Goal: Transaction & Acquisition: Obtain resource

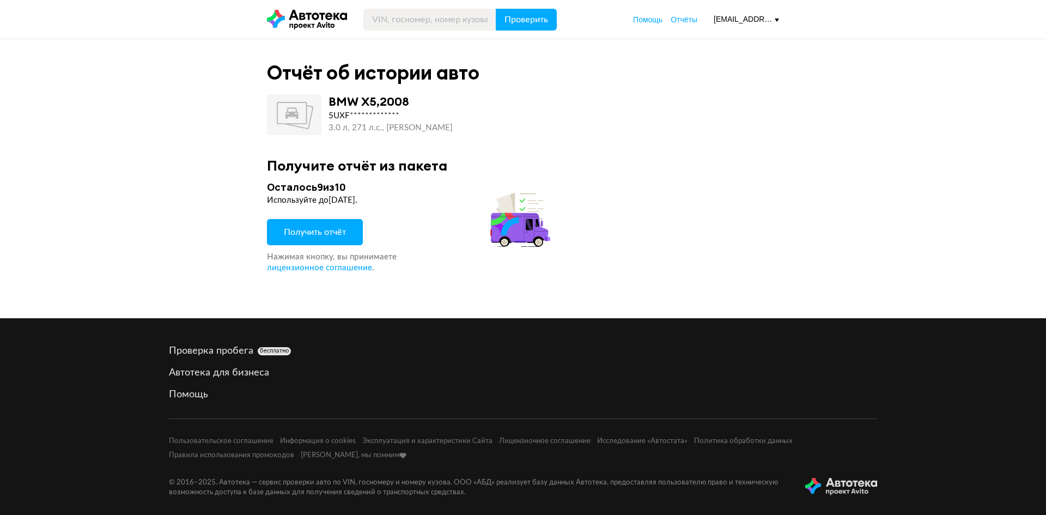
click at [313, 228] on span "Получить отчёт" at bounding box center [315, 232] width 62 height 9
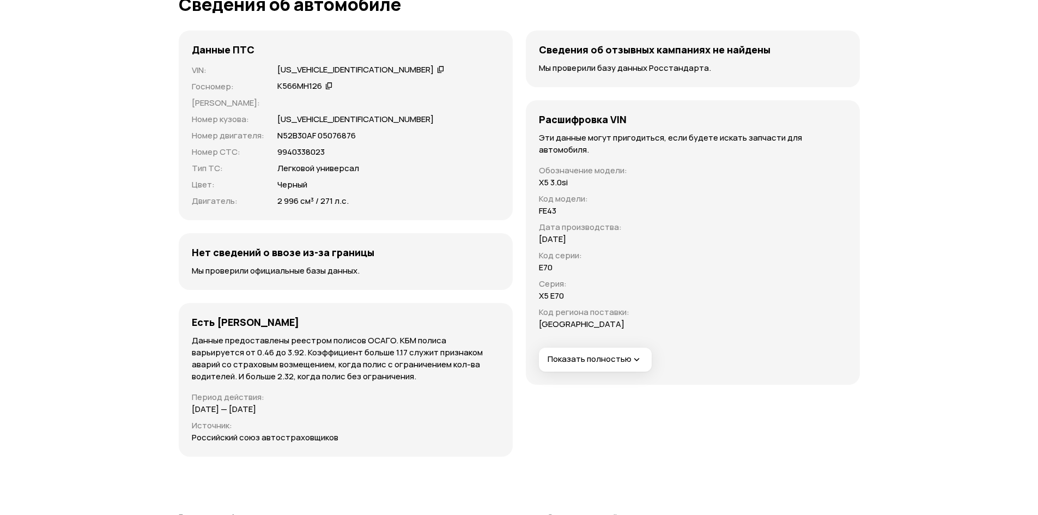
scroll to position [3431, 0]
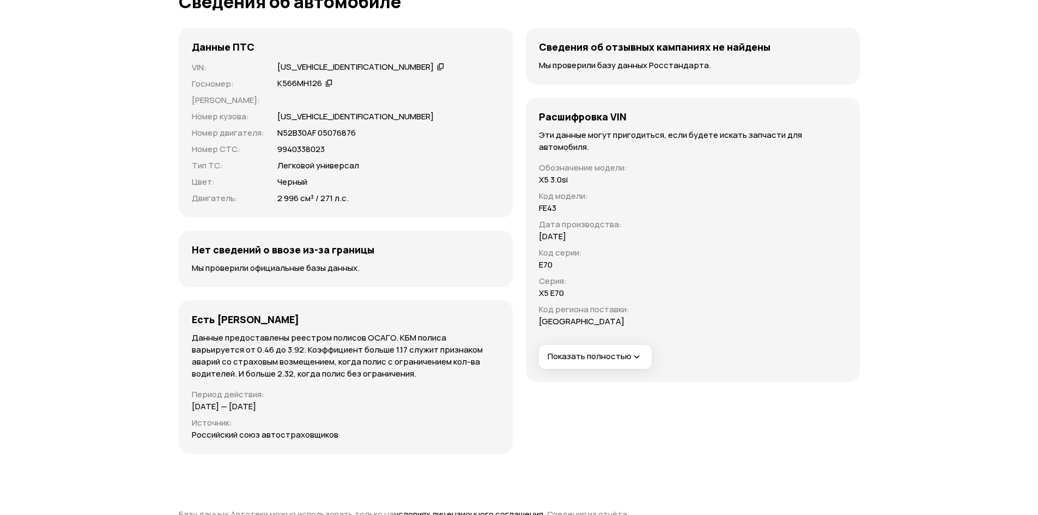
click at [620, 349] on button "Показать полностью" at bounding box center [595, 357] width 113 height 24
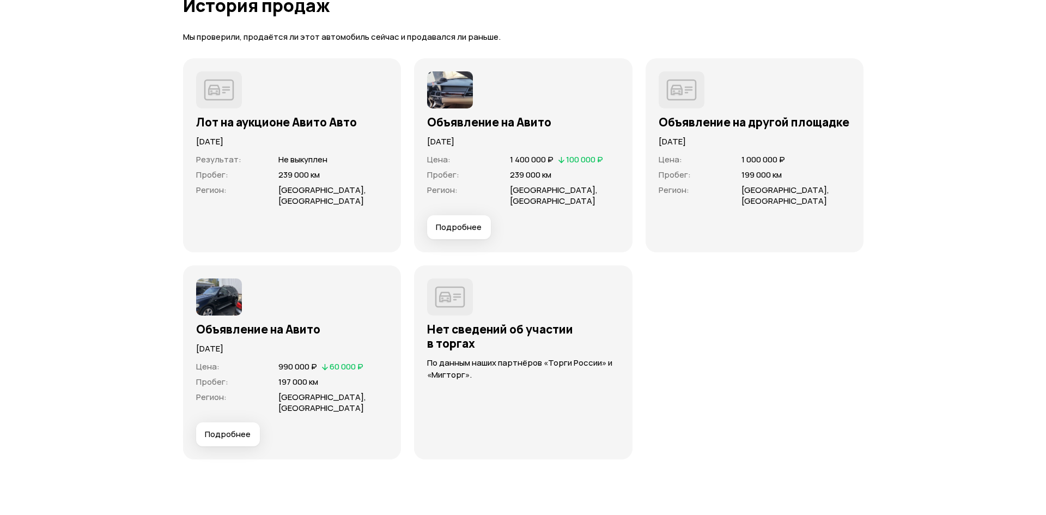
scroll to position [2887, 0]
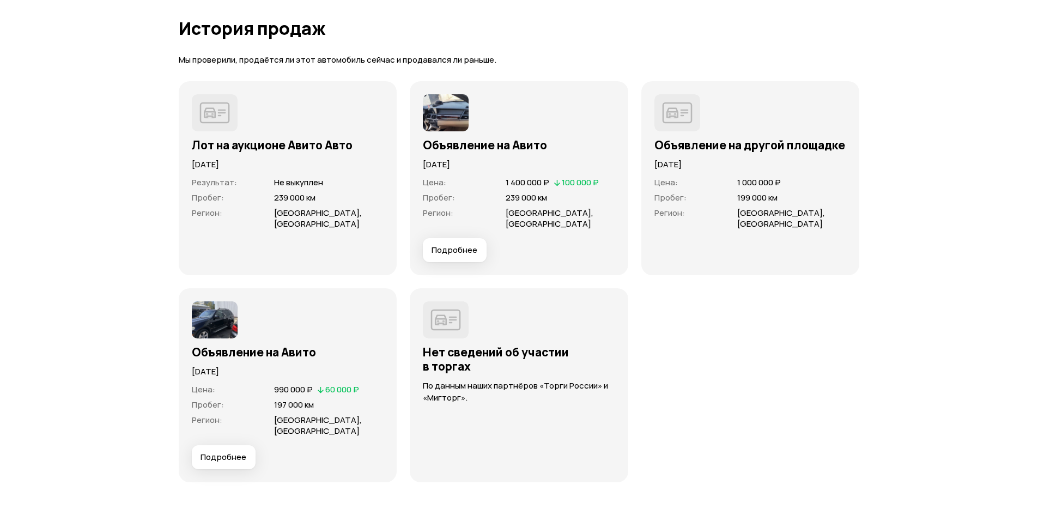
click at [449, 245] on span "Подробнее" at bounding box center [454, 250] width 46 height 11
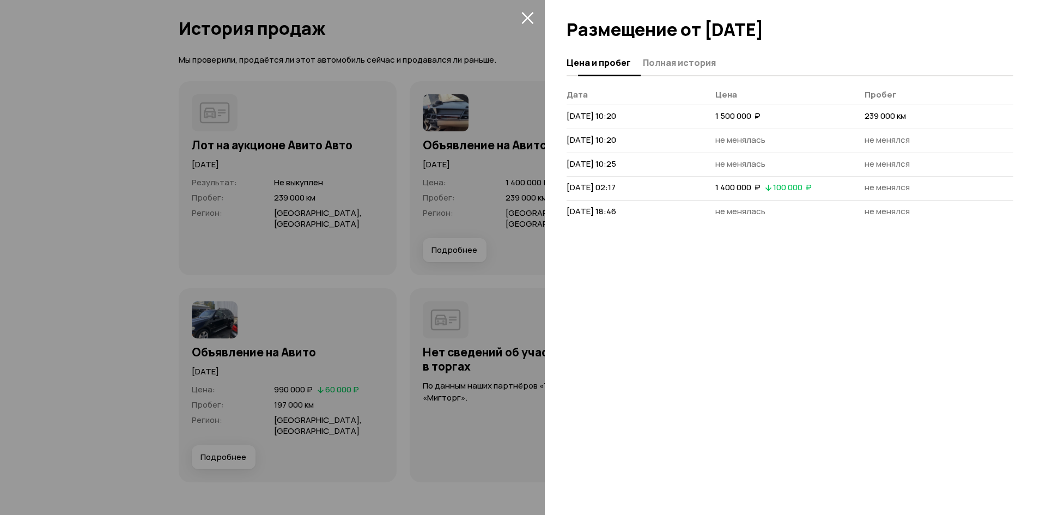
click at [659, 57] on span "Полная история" at bounding box center [679, 62] width 73 height 11
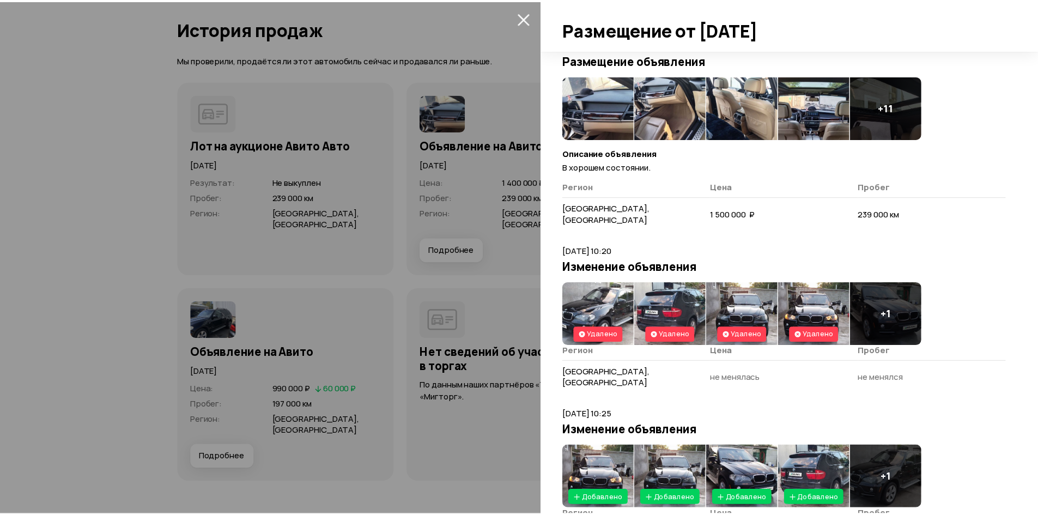
scroll to position [0, 0]
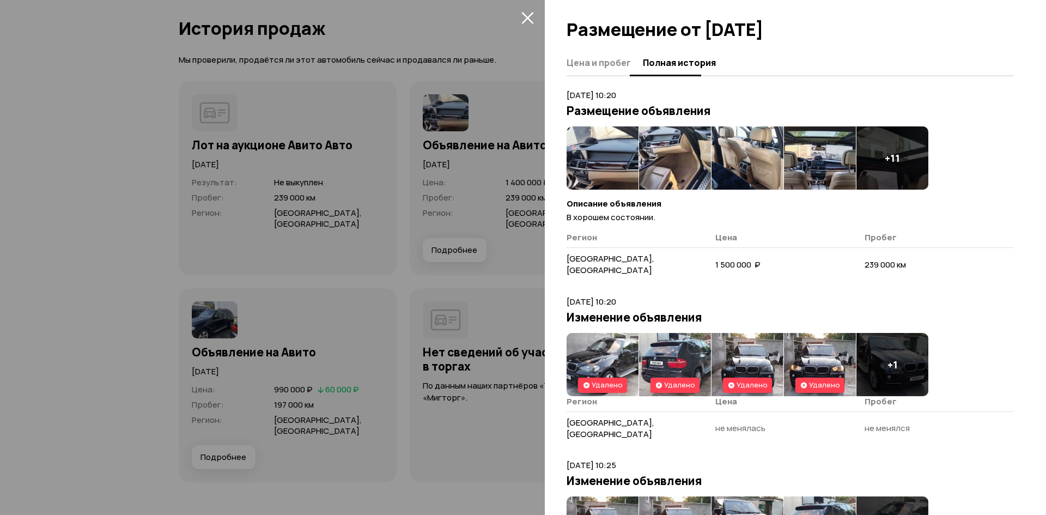
click at [594, 69] on button "Цена и пробег" at bounding box center [602, 62] width 73 height 21
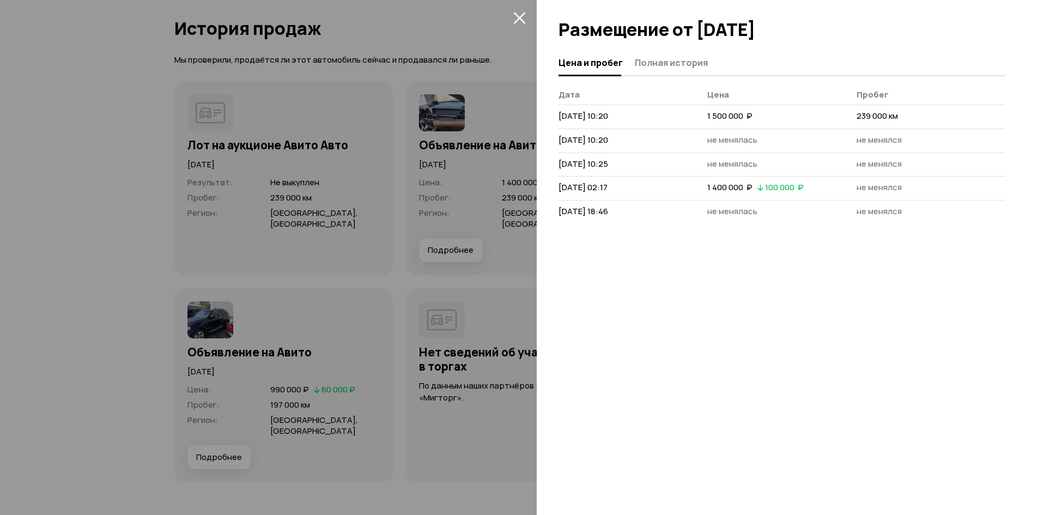
click at [525, 99] on div at bounding box center [519, 257] width 1038 height 515
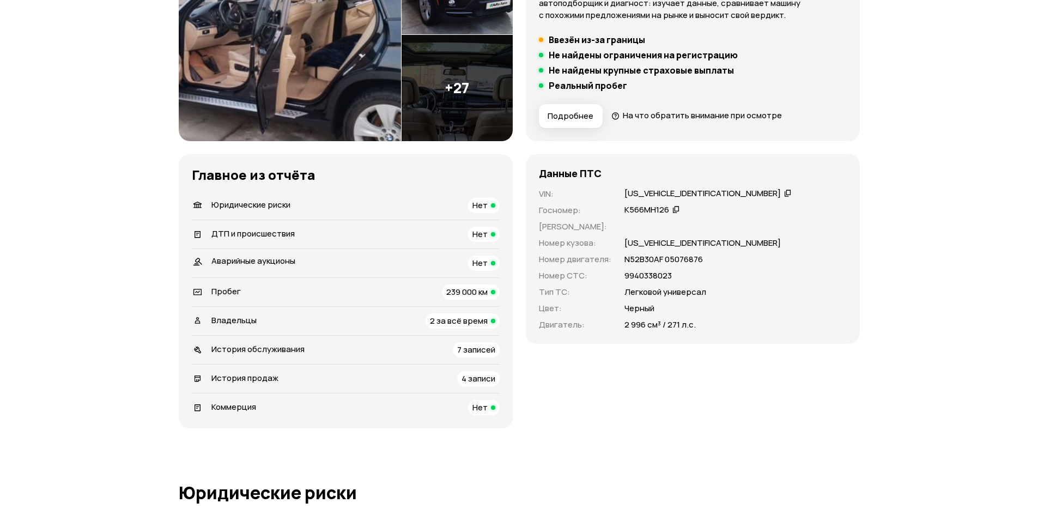
scroll to position [163, 0]
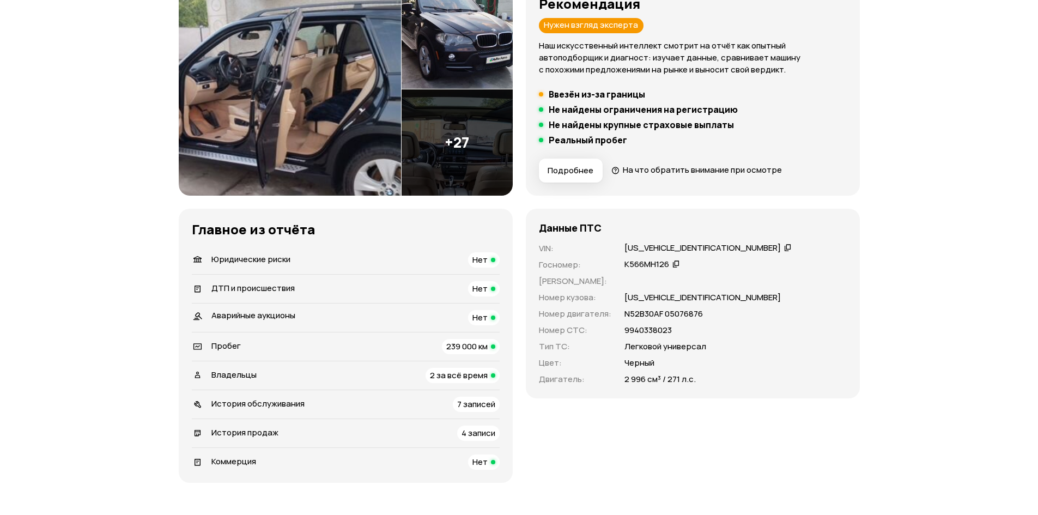
click at [442, 373] on span "2 за всё время" at bounding box center [459, 374] width 58 height 11
click at [639, 266] on div "К566МН126" at bounding box center [646, 264] width 45 height 11
click at [656, 126] on h5 "Не найдены крупные страховые выплаты" at bounding box center [640, 124] width 185 height 11
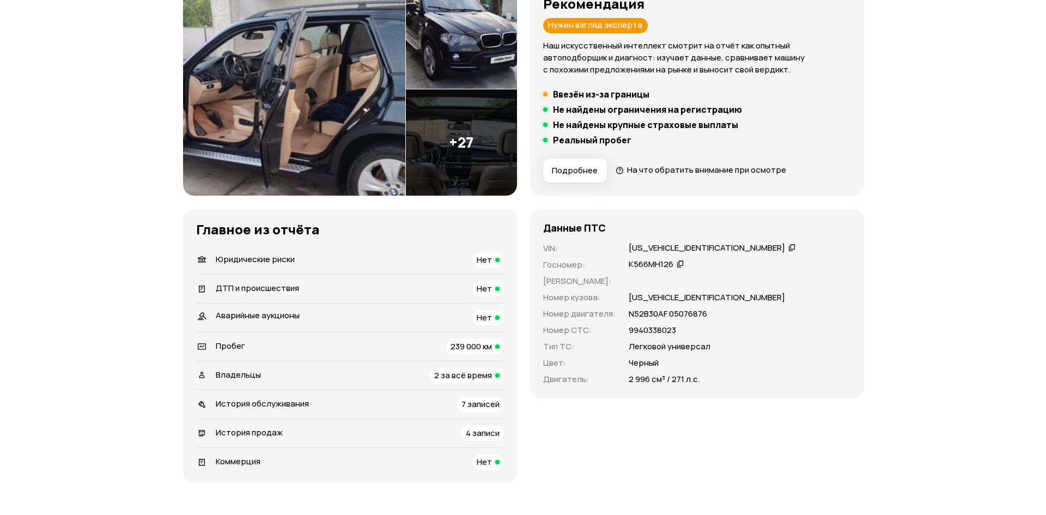
scroll to position [0, 0]
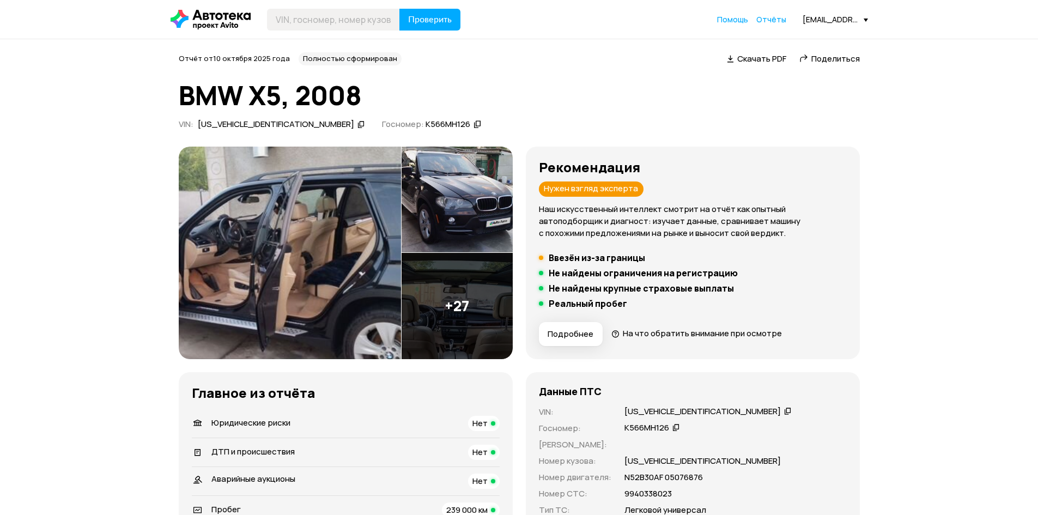
click at [814, 54] on span "Поделиться" at bounding box center [835, 58] width 48 height 11
click at [819, 87] on div "Ccылка на отчёт скопирована" at bounding box center [830, 83] width 142 height 31
click at [570, 330] on span "Подробнее" at bounding box center [570, 333] width 46 height 11
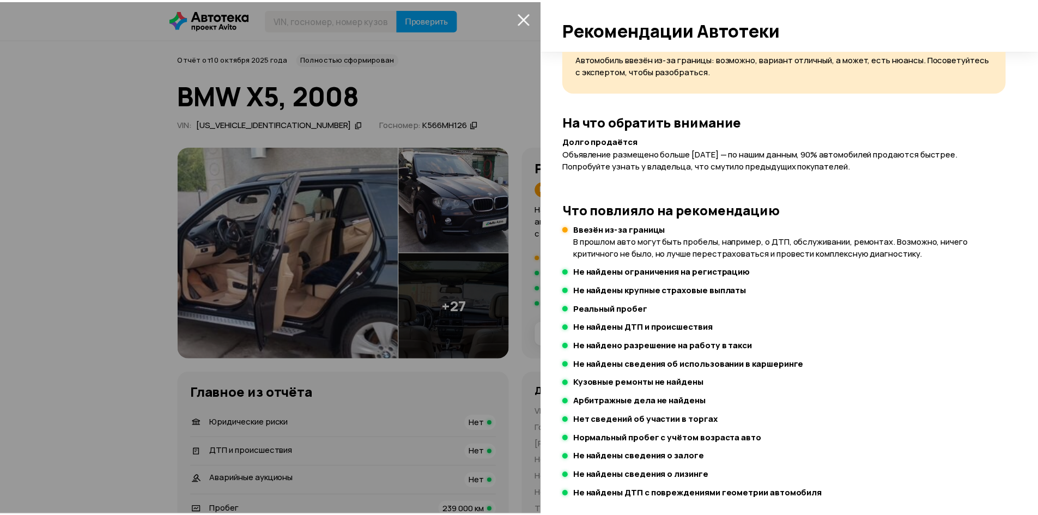
scroll to position [81, 0]
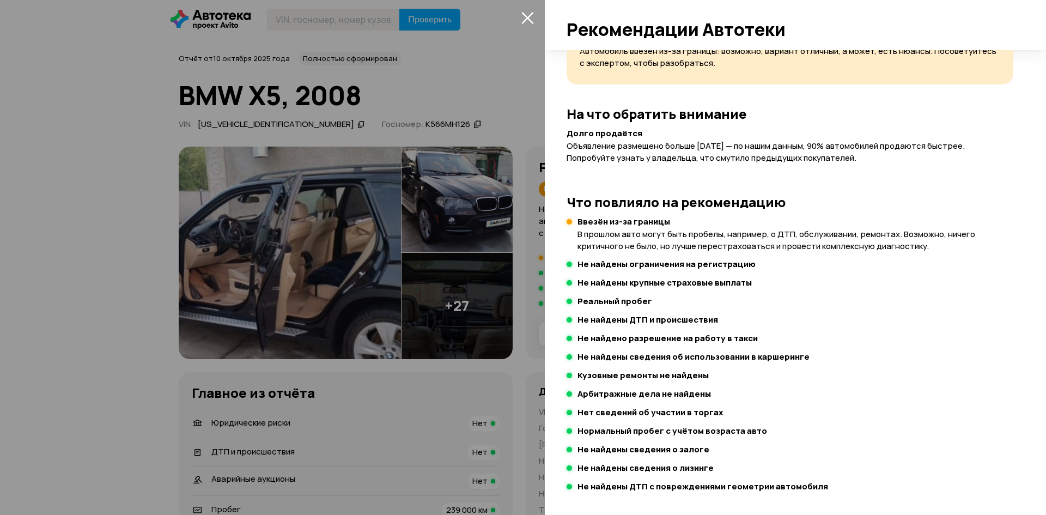
click at [430, 78] on div at bounding box center [523, 257] width 1046 height 515
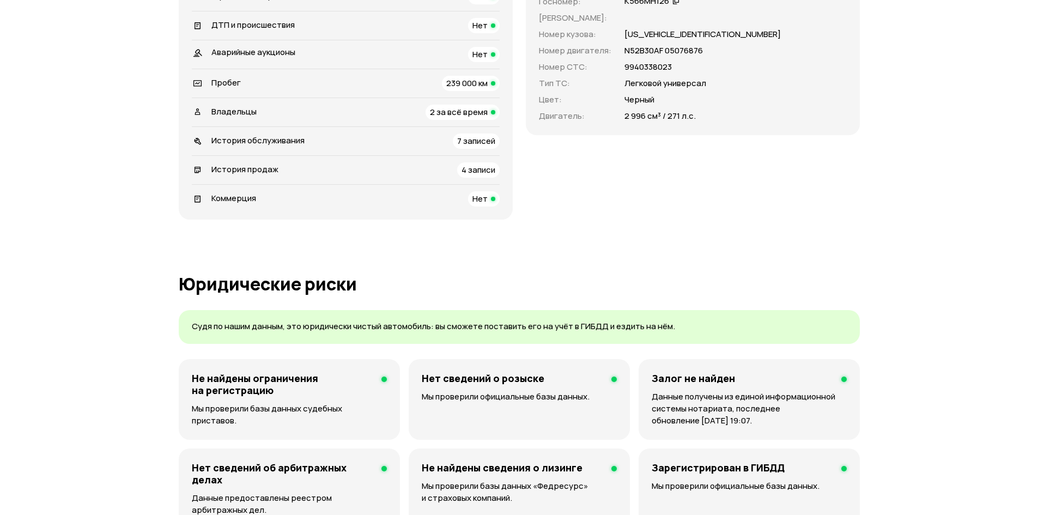
scroll to position [436, 0]
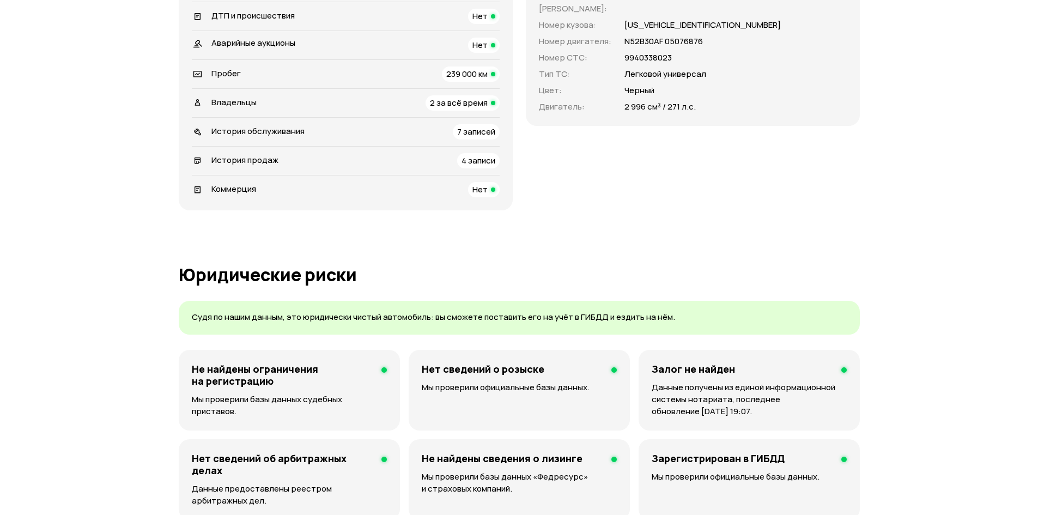
click at [243, 162] on span "История продаж" at bounding box center [244, 159] width 67 height 11
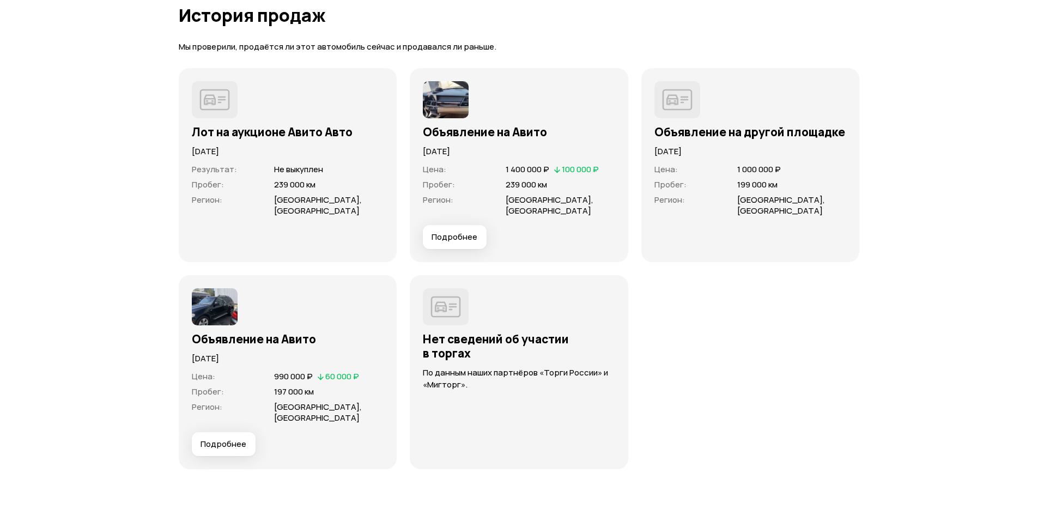
scroll to position [2905, 0]
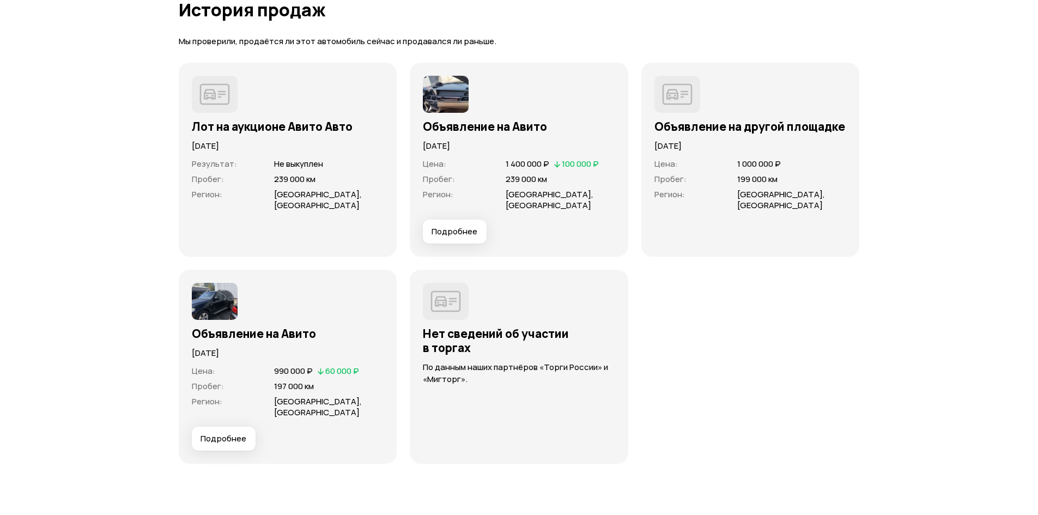
click at [235, 438] on span "Подробнее" at bounding box center [223, 438] width 46 height 11
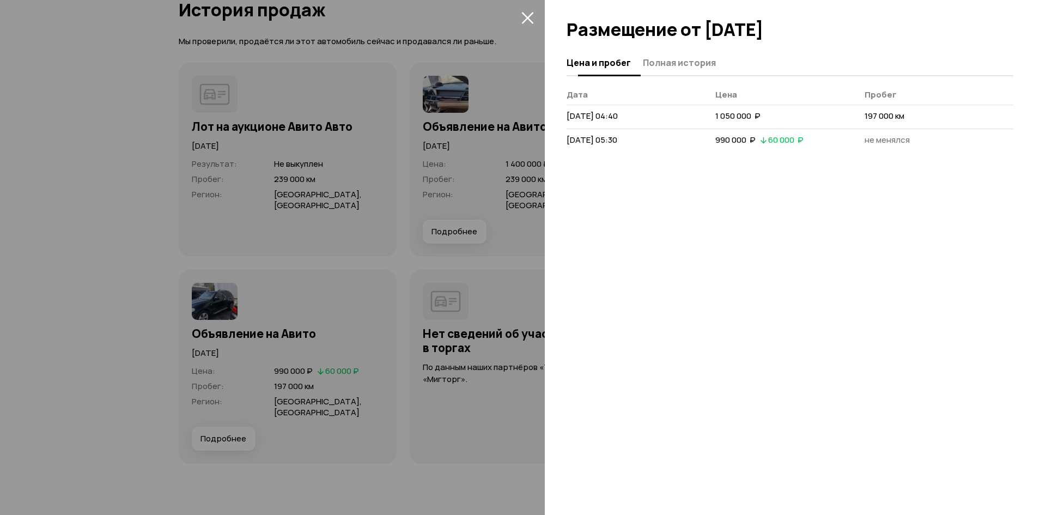
click at [676, 71] on button "Полная история" at bounding box center [677, 62] width 76 height 21
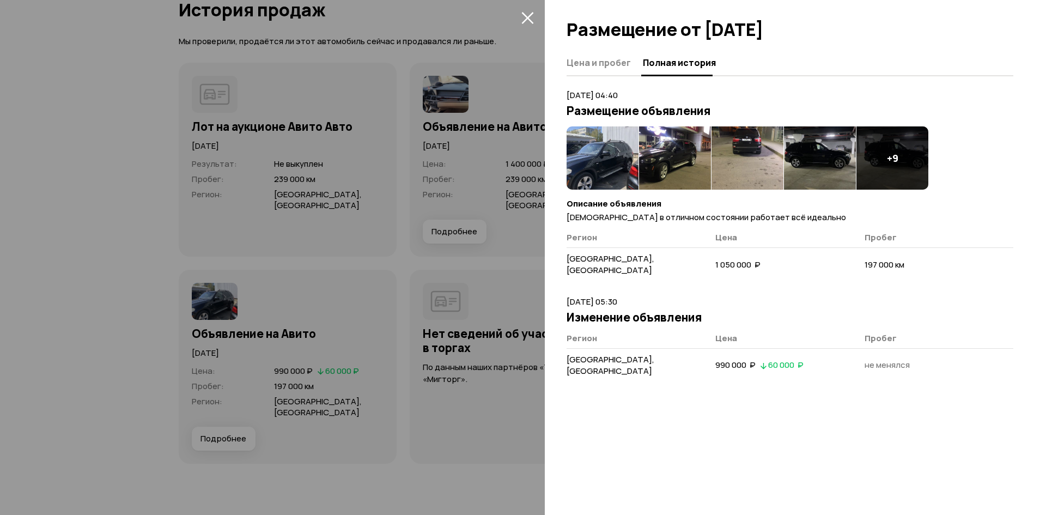
click at [472, 271] on div at bounding box center [523, 257] width 1046 height 515
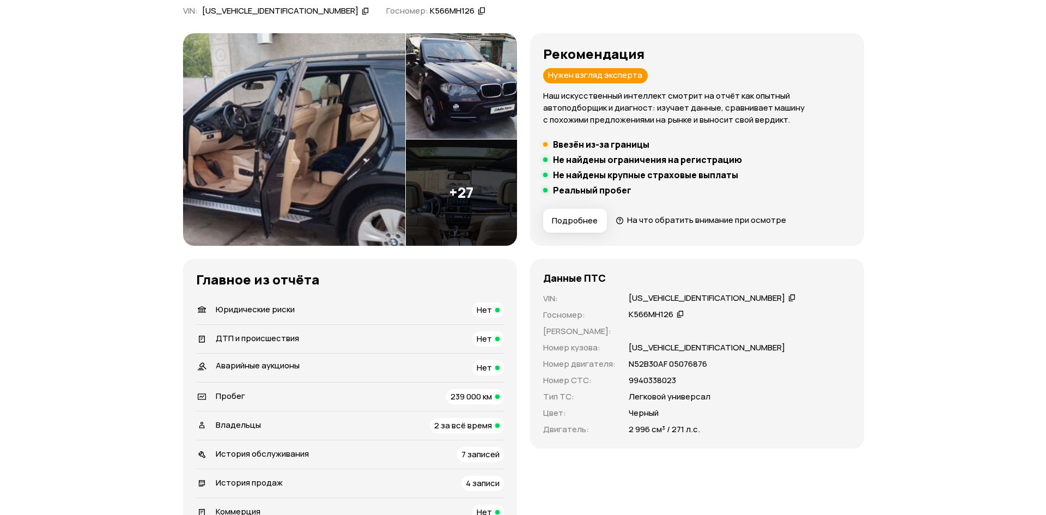
scroll to position [0, 0]
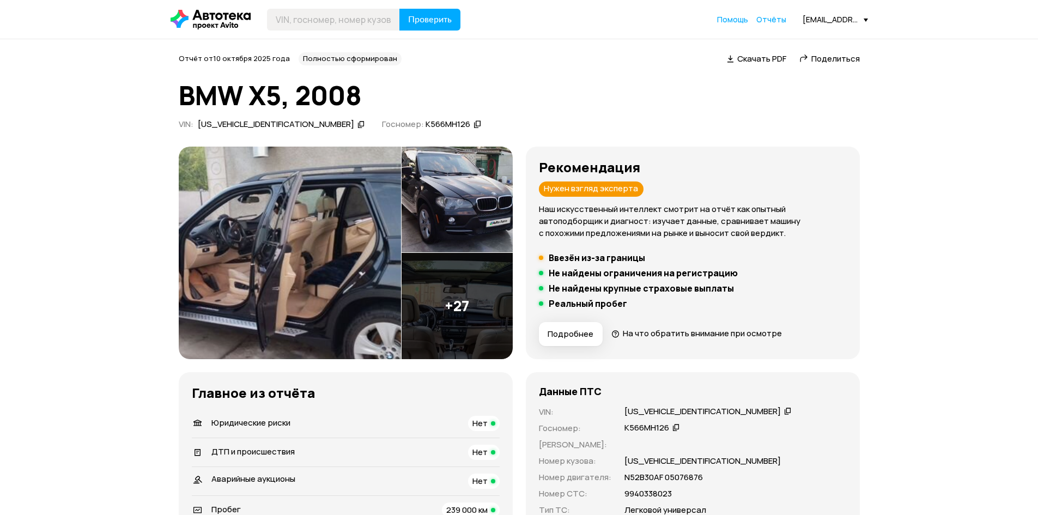
click at [613, 334] on icon at bounding box center [615, 333] width 9 height 11
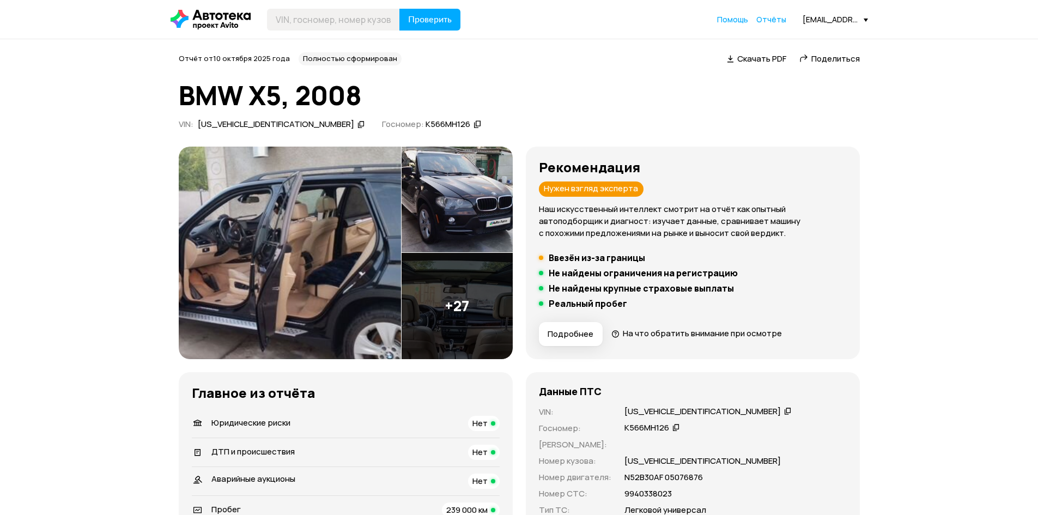
click at [301, 206] on img at bounding box center [290, 253] width 222 height 212
